Goal: Task Accomplishment & Management: Manage account settings

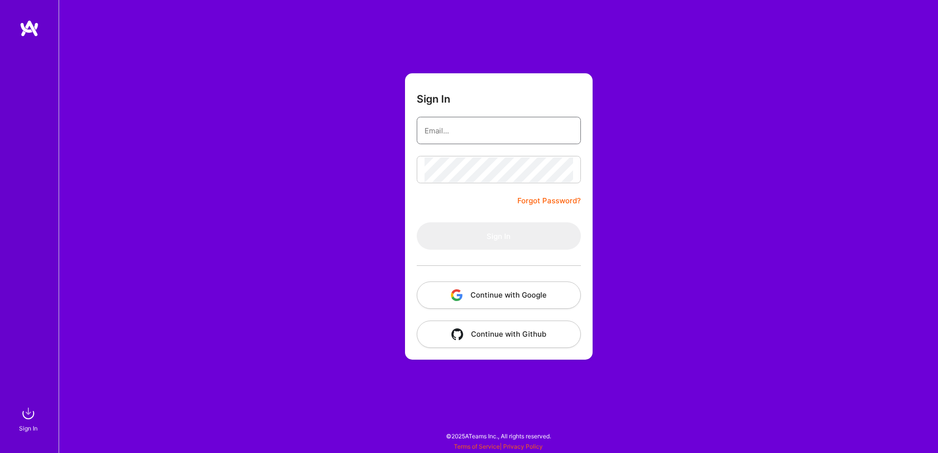
type input "[EMAIL_ADDRESS][DOMAIN_NAME]"
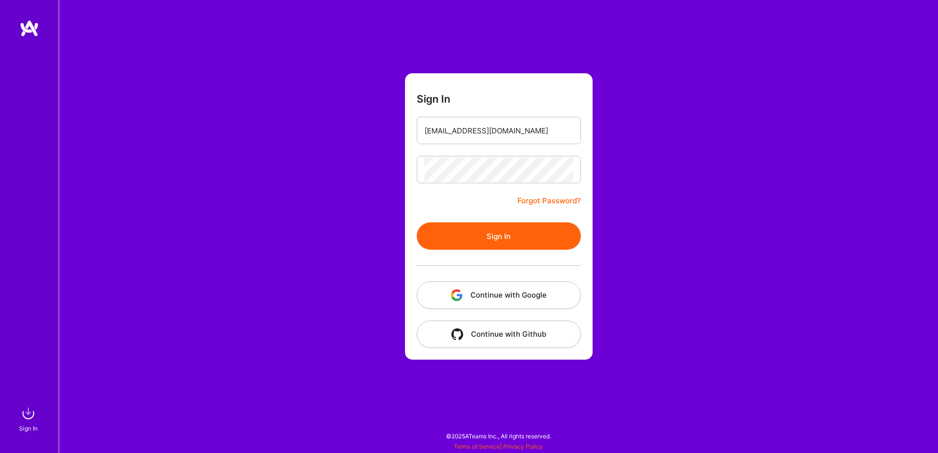
click at [441, 234] on button "Sign In" at bounding box center [499, 235] width 164 height 27
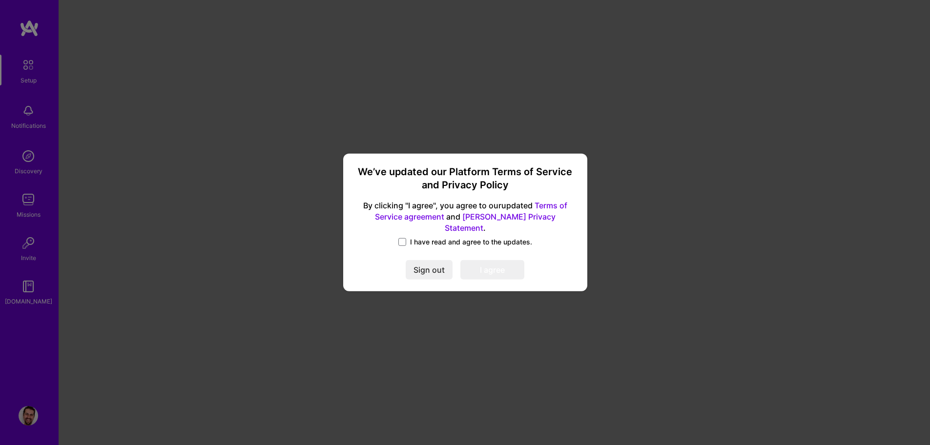
click at [440, 237] on span "I have read and agree to the updates." at bounding box center [471, 242] width 122 height 10
click at [0, 0] on input "I have read and agree to the updates." at bounding box center [0, 0] width 0 height 0
click at [515, 270] on button "I agree" at bounding box center [493, 271] width 64 height 20
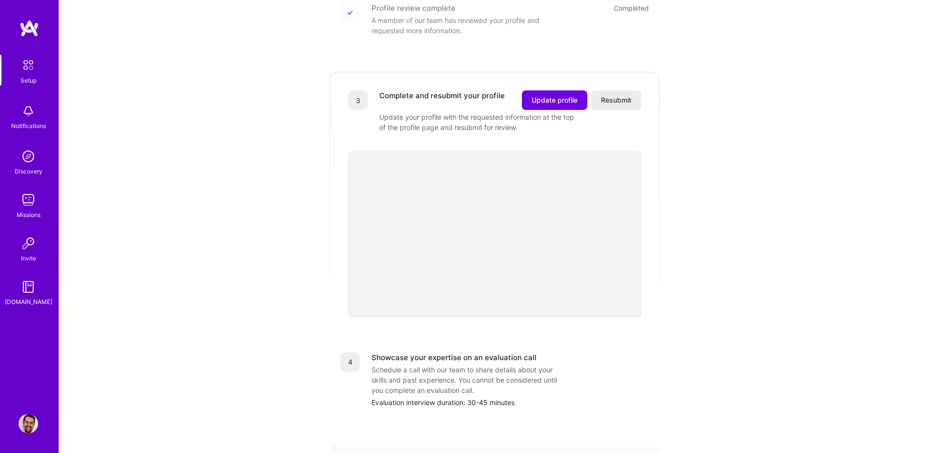
scroll to position [293, 0]
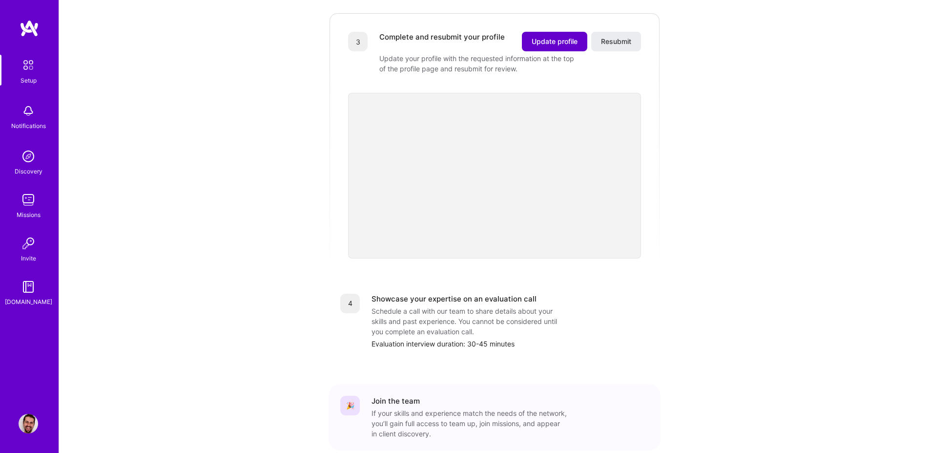
click at [554, 37] on span "Update profile" at bounding box center [555, 42] width 46 height 10
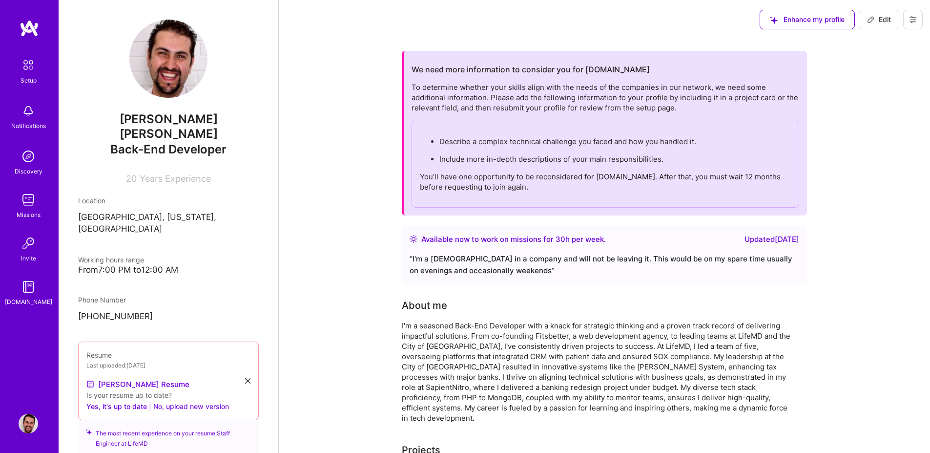
click at [212, 400] on button "No, upload new version" at bounding box center [191, 406] width 76 height 12
